Goal: Check status: Check status

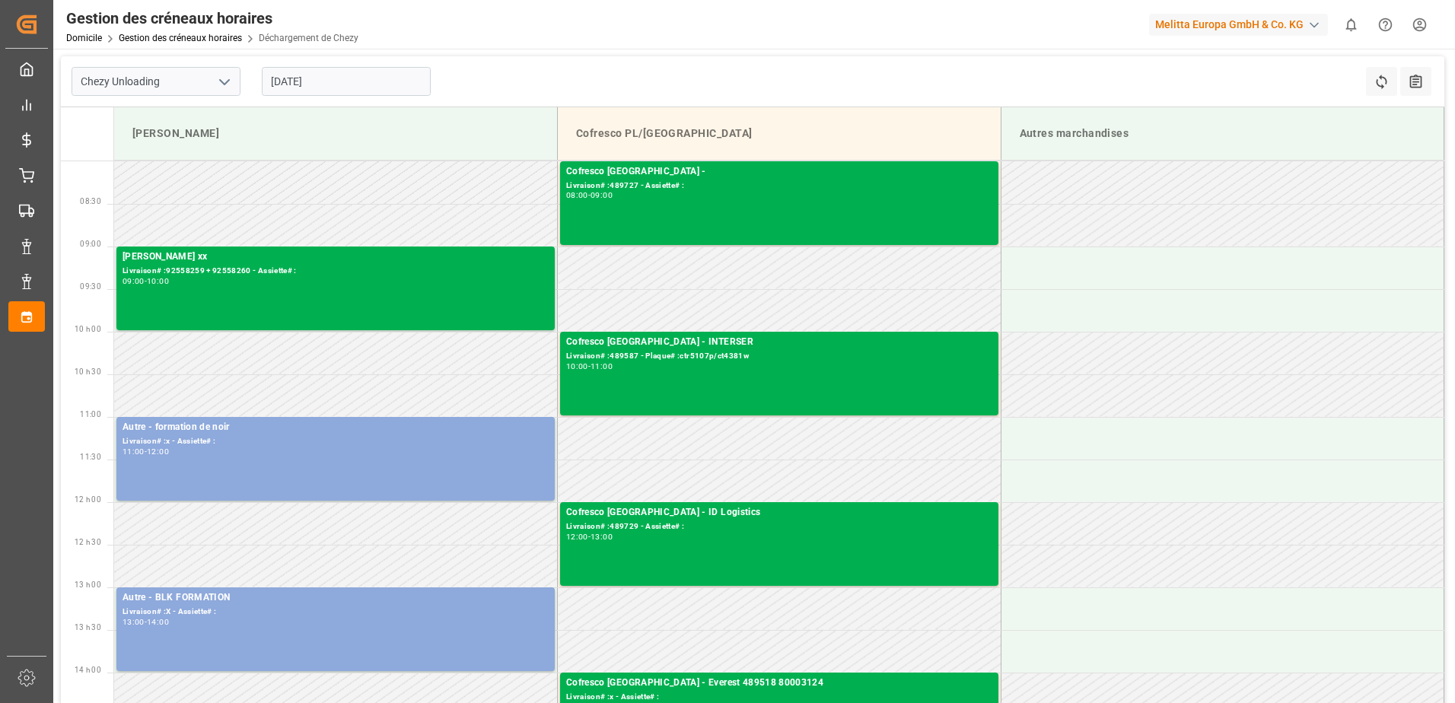
click at [357, 84] on input "[DATE]" at bounding box center [346, 81] width 169 height 29
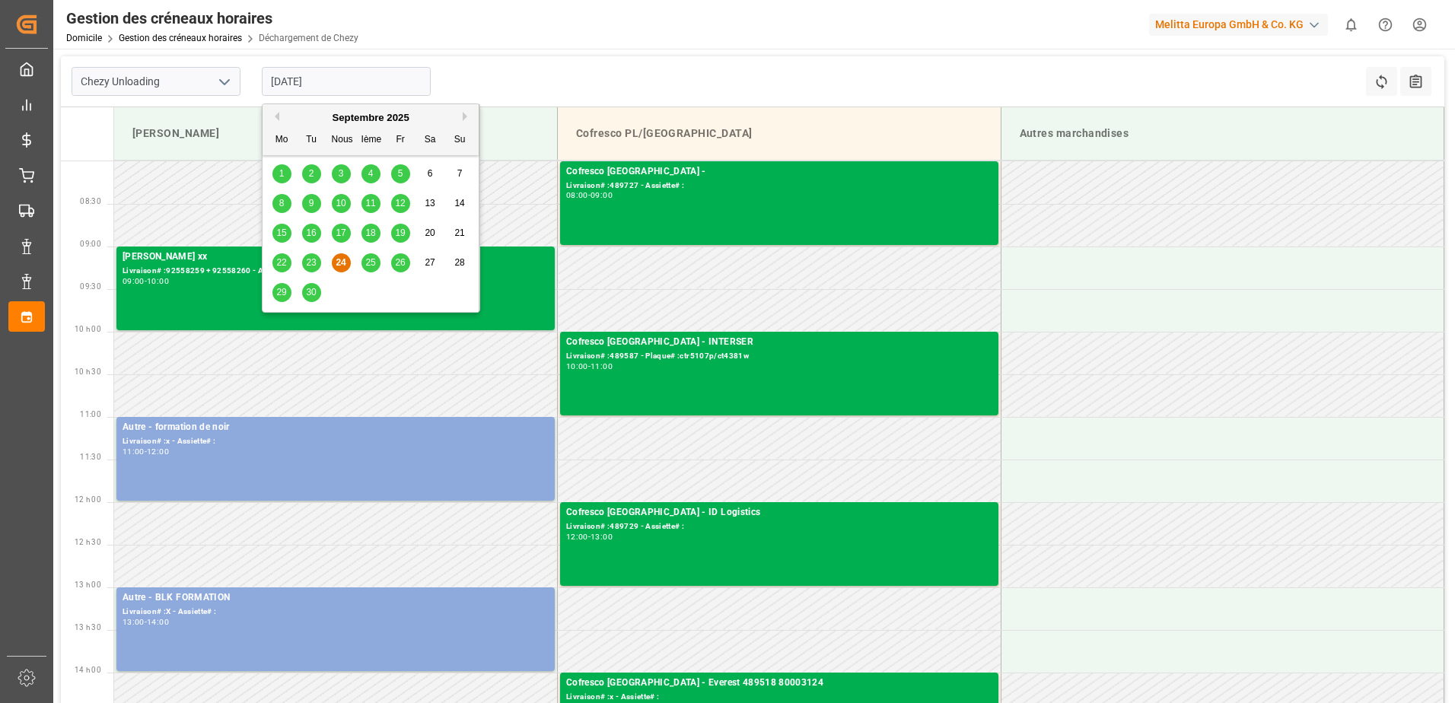
click at [371, 268] on span "25" at bounding box center [370, 262] width 10 height 11
type input "[DATE]"
